Goal: Find specific page/section

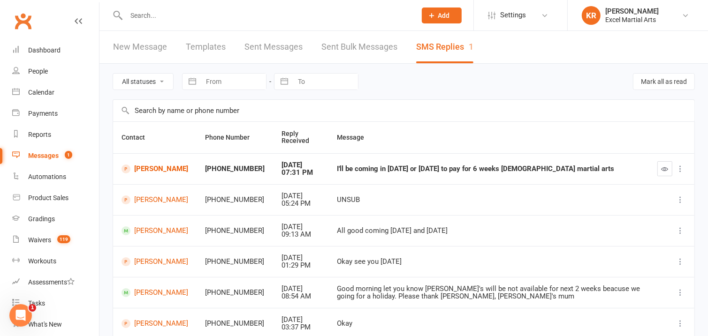
click at [173, 15] on input "text" at bounding box center [266, 15] width 286 height 13
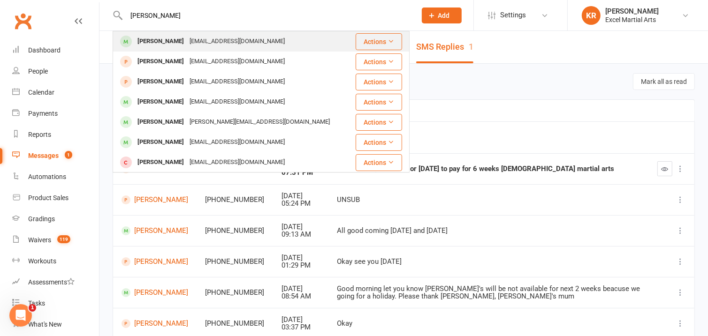
type input "[PERSON_NAME]"
click at [167, 38] on div "[PERSON_NAME]" at bounding box center [161, 42] width 52 height 14
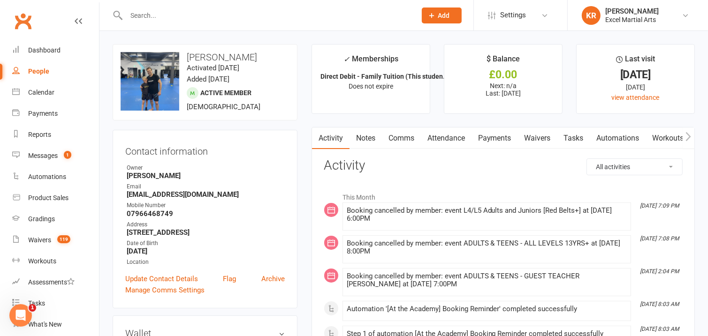
scroll to position [36, 0]
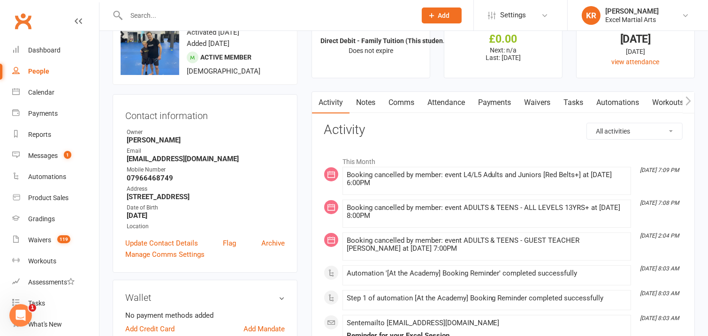
click at [492, 106] on link "Payments" at bounding box center [494, 103] width 46 height 22
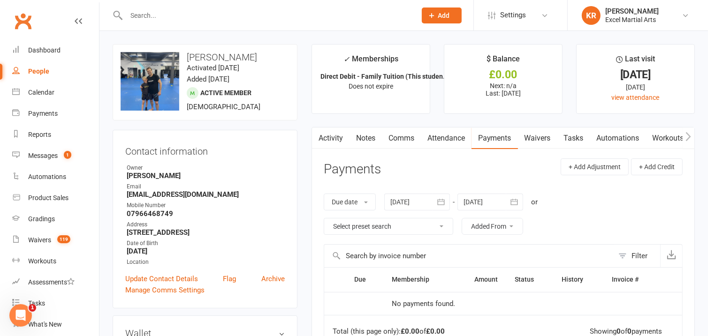
click at [368, 137] on link "Notes" at bounding box center [365, 139] width 32 height 22
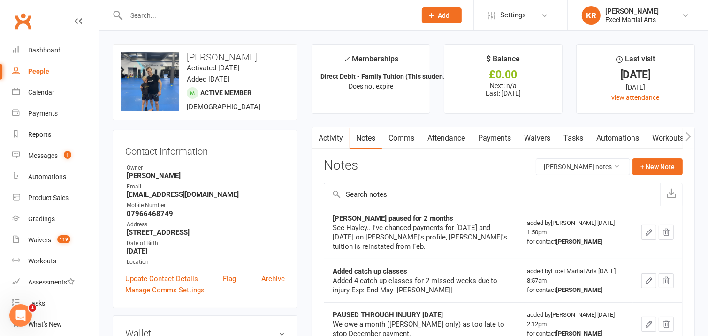
click at [337, 135] on link "Activity" at bounding box center [331, 139] width 38 height 22
